Goal: Find specific fact: Find specific fact

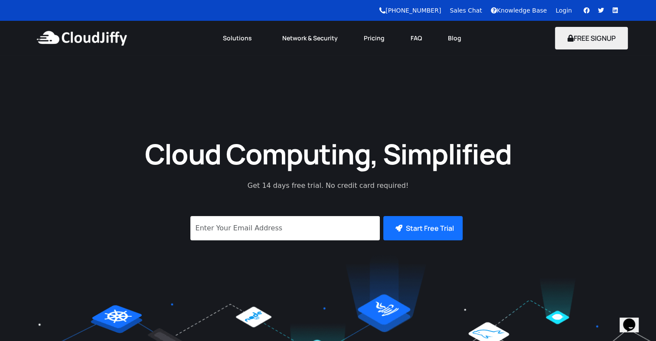
click at [558, 11] on link "Login" at bounding box center [564, 10] width 16 height 7
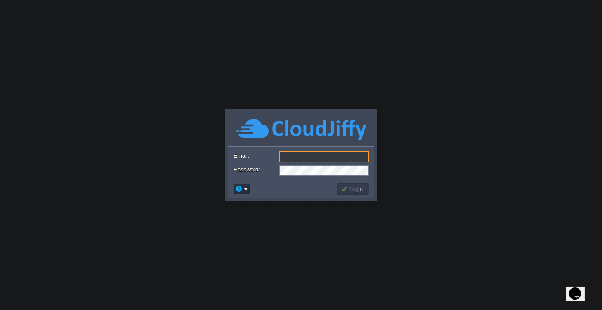
type input "vinod.bhadang@neudhi23.com"
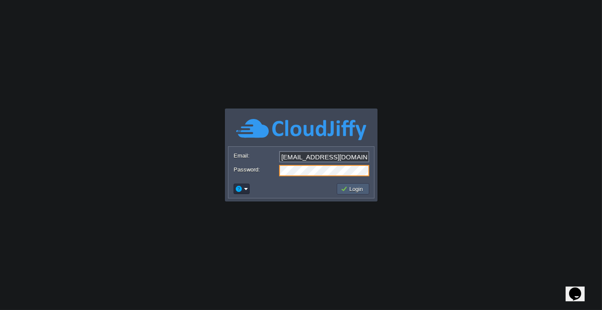
click at [355, 186] on button "Login" at bounding box center [353, 189] width 25 height 8
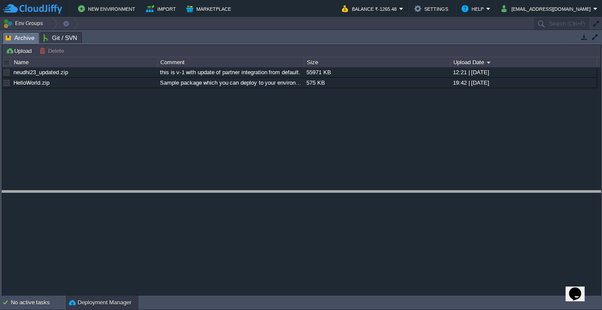
drag, startPoint x: 117, startPoint y: 37, endPoint x: 127, endPoint y: 196, distance: 159.1
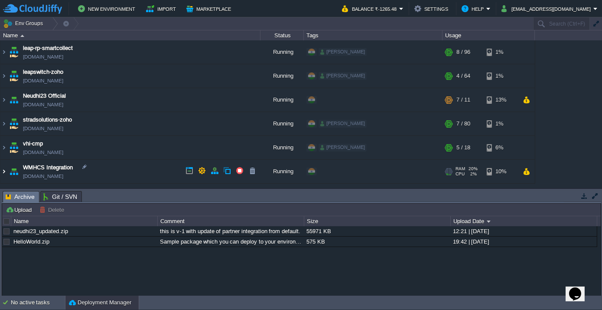
click at [3, 170] on img at bounding box center [3, 171] width 7 height 23
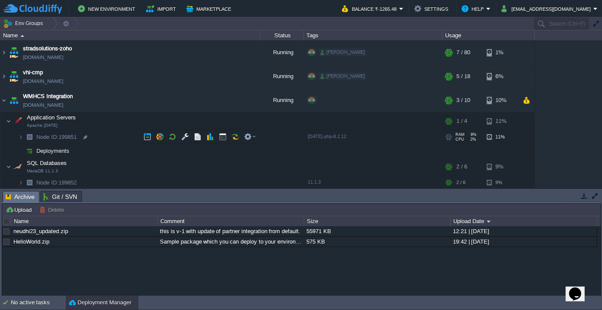
scroll to position [71, 0]
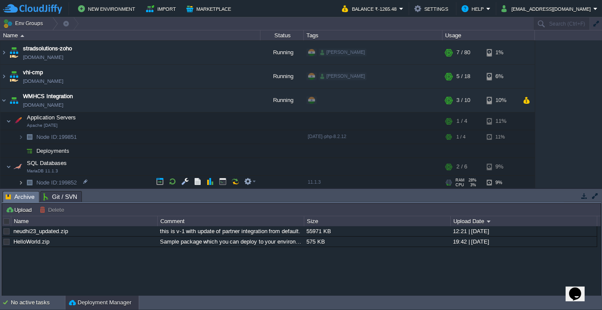
click at [18, 180] on img at bounding box center [20, 182] width 5 height 13
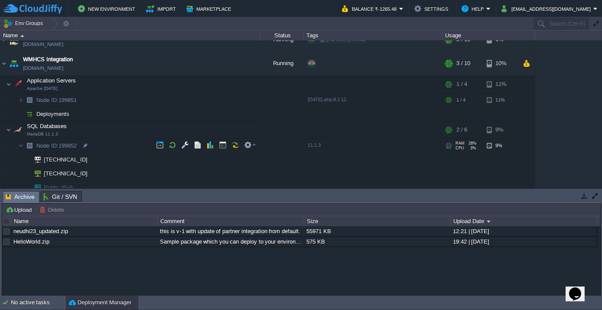
scroll to position [112, 0]
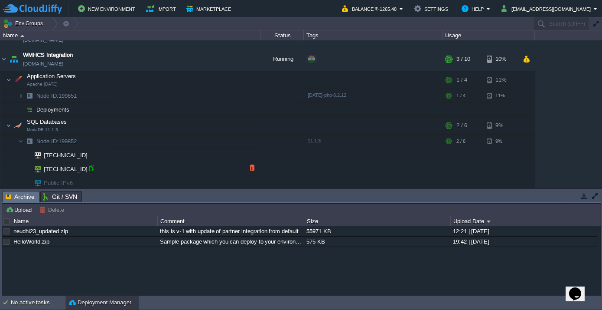
click at [91, 170] on div at bounding box center [92, 168] width 8 height 8
click at [10, 121] on img at bounding box center [8, 125] width 5 height 17
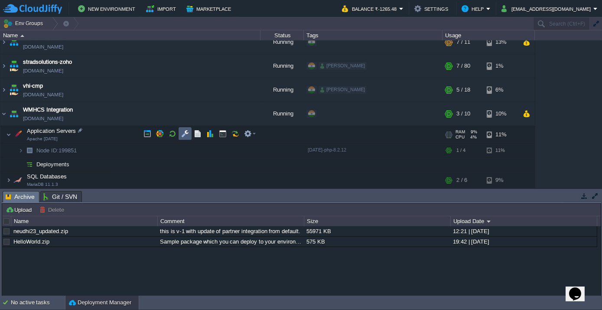
click at [180, 137] on td at bounding box center [185, 133] width 13 height 13
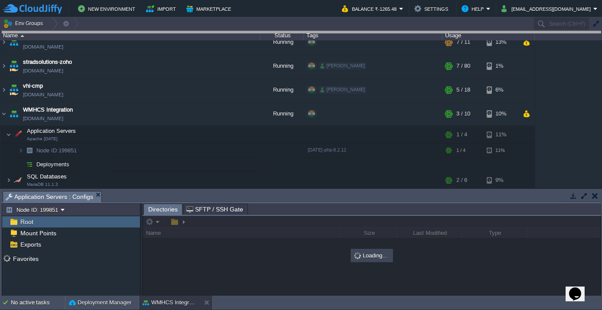
drag, startPoint x: 204, startPoint y: 195, endPoint x: 204, endPoint y: 0, distance: 195.2
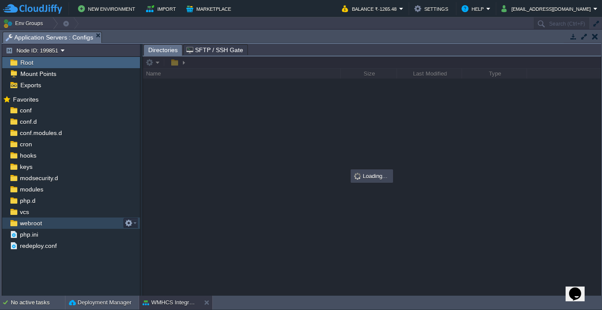
click at [25, 221] on span "webroot" at bounding box center [30, 223] width 25 height 8
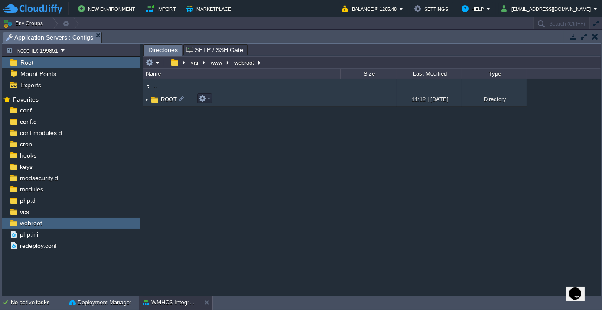
click at [169, 97] on span "ROOT" at bounding box center [169, 98] width 19 height 7
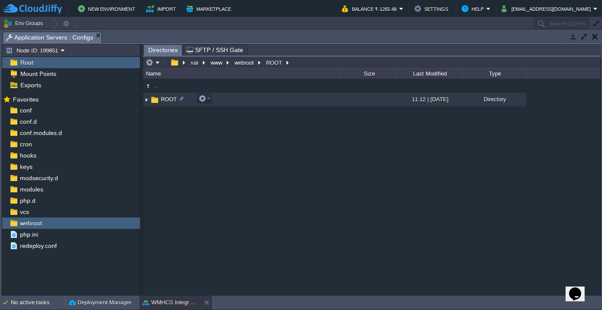
click at [169, 97] on span "ROOT" at bounding box center [169, 98] width 19 height 7
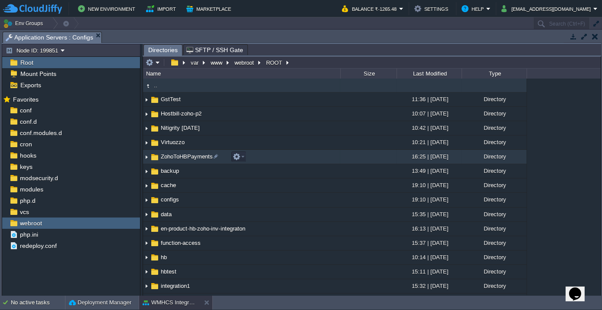
click at [183, 157] on span "ZohoToHBPayments" at bounding box center [187, 156] width 55 height 7
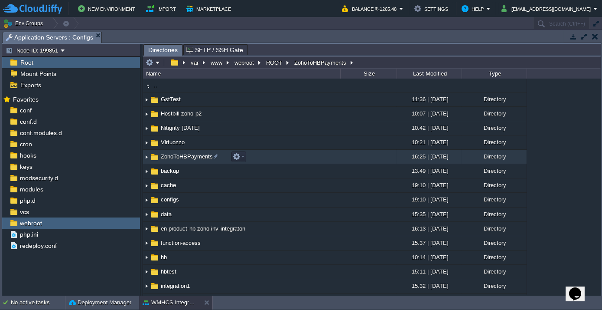
click at [183, 157] on span "ZohoToHBPayments" at bounding box center [187, 156] width 55 height 7
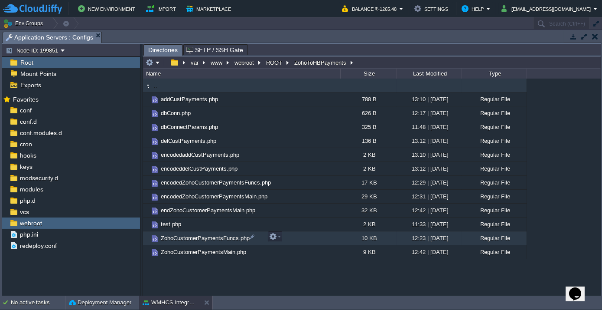
click at [190, 239] on span "ZohoCustomerPaymentsFuncs.php" at bounding box center [206, 237] width 92 height 7
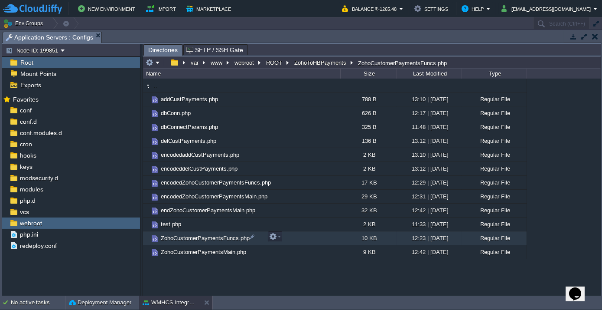
click at [190, 239] on span "ZohoCustomerPaymentsFuncs.php" at bounding box center [206, 237] width 92 height 7
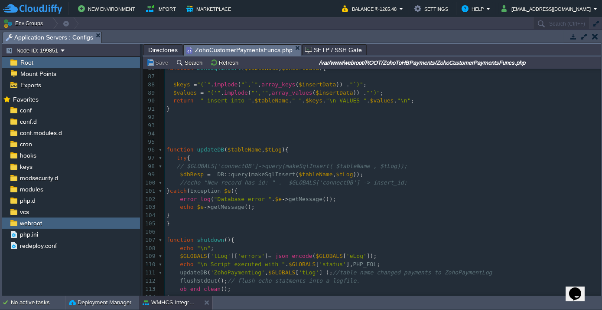
scroll to position [0, 0]
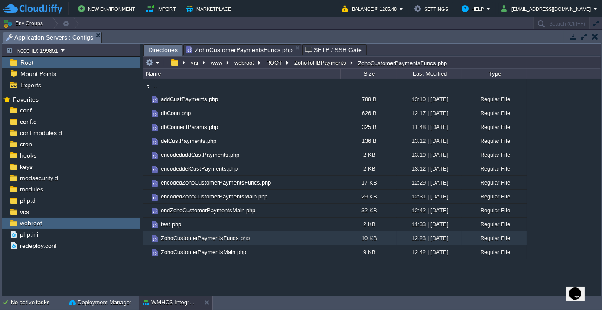
click at [156, 48] on span "Directories" at bounding box center [162, 50] width 29 height 11
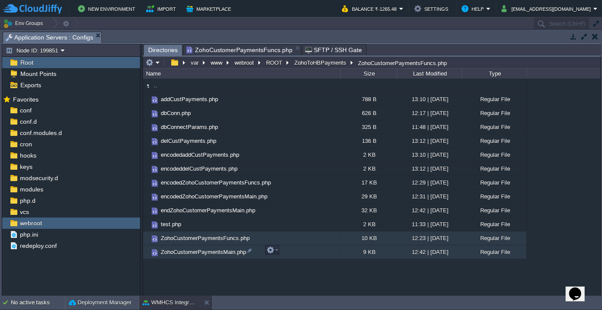
click at [184, 253] on span "ZohoCustomerPaymentsMain.php" at bounding box center [204, 251] width 88 height 7
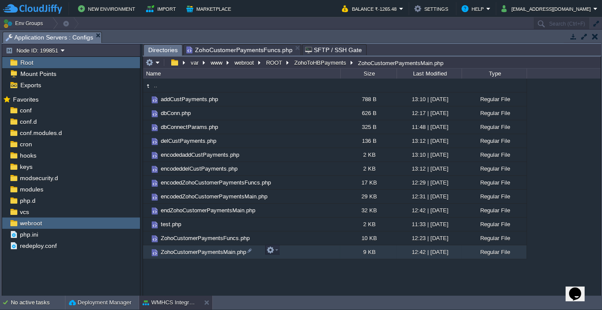
click at [184, 253] on span "ZohoCustomerPaymentsMain.php" at bounding box center [204, 251] width 88 height 7
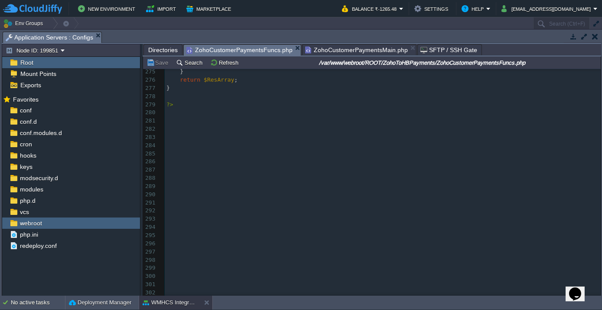
click at [243, 51] on span "ZohoCustomerPaymentsFuncs.php" at bounding box center [240, 50] width 106 height 11
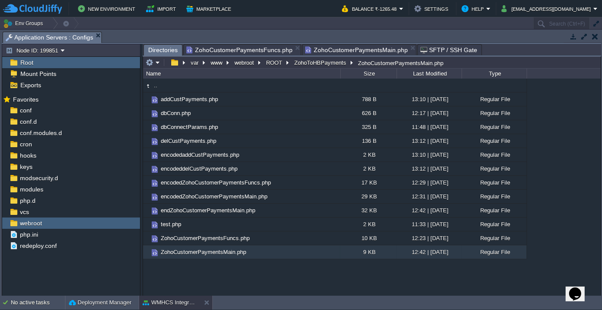
click at [165, 54] on span "Directories" at bounding box center [162, 50] width 29 height 11
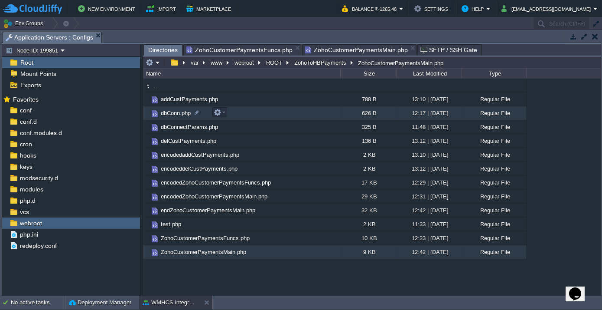
click at [172, 108] on td "dbConn.php" at bounding box center [241, 113] width 197 height 14
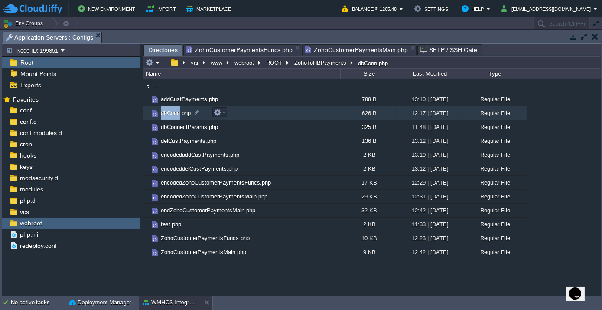
click at [172, 108] on td "dbConn.php" at bounding box center [241, 113] width 197 height 14
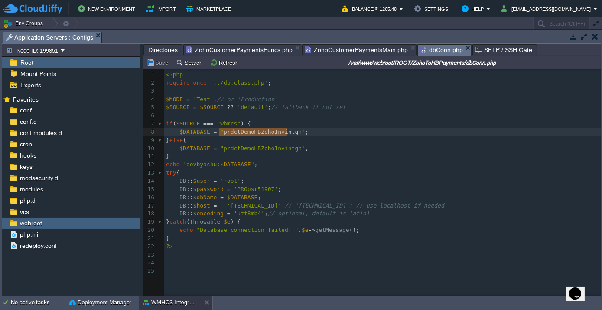
type textarea "prdctDemoHBZohoInvintgn"
drag, startPoint x: 219, startPoint y: 131, endPoint x: 290, endPoint y: 132, distance: 71.6
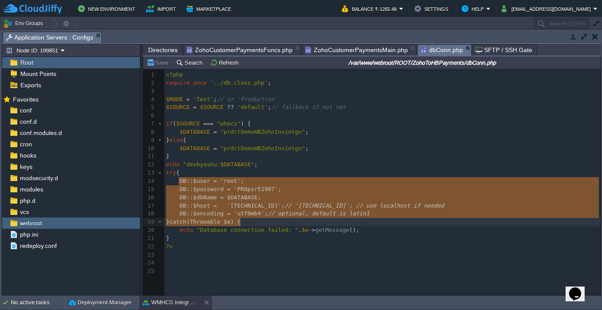
type textarea "DB::$user = 'root'; DB::$password = 'PROpsr51907'; DB::$dbName = $DATABASE; DB:…"
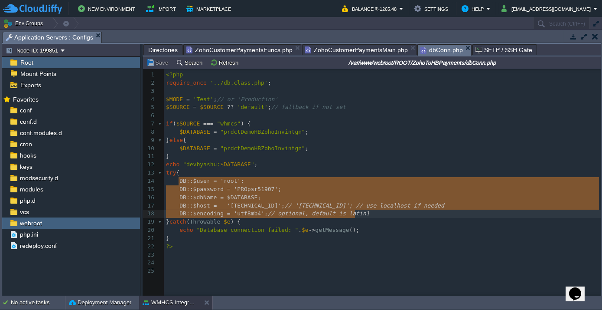
drag, startPoint x: 177, startPoint y: 177, endPoint x: 356, endPoint y: 214, distance: 182.5
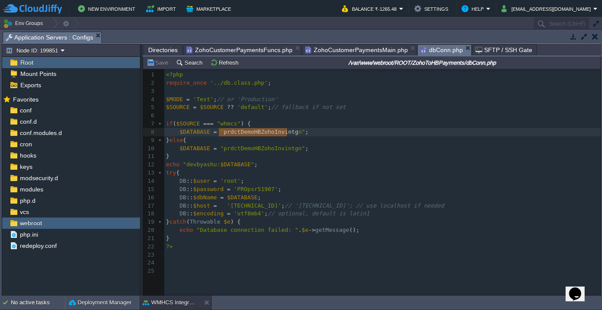
type textarea "prdctDemoHBZohoInvintgn"
drag, startPoint x: 217, startPoint y: 133, endPoint x: 289, endPoint y: 134, distance: 71.6
